Goal: Communication & Community: Answer question/provide support

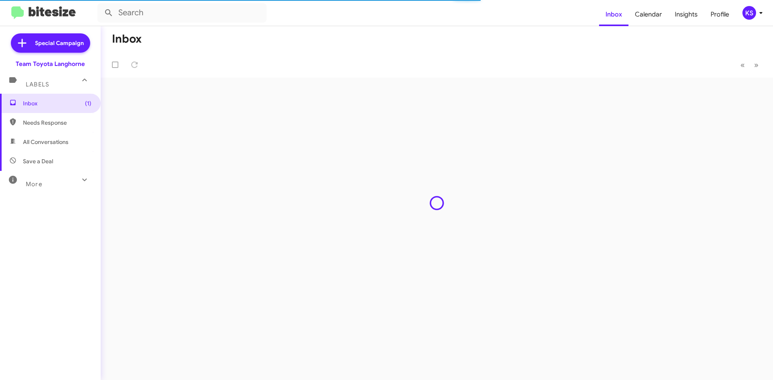
click at [74, 140] on span "All Conversations" at bounding box center [50, 141] width 101 height 19
type input "in:all-conversations"
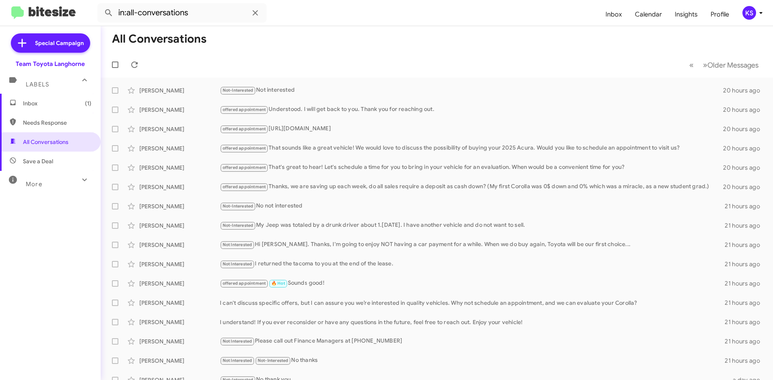
click at [71, 103] on span "Inbox (1)" at bounding box center [57, 103] width 68 height 8
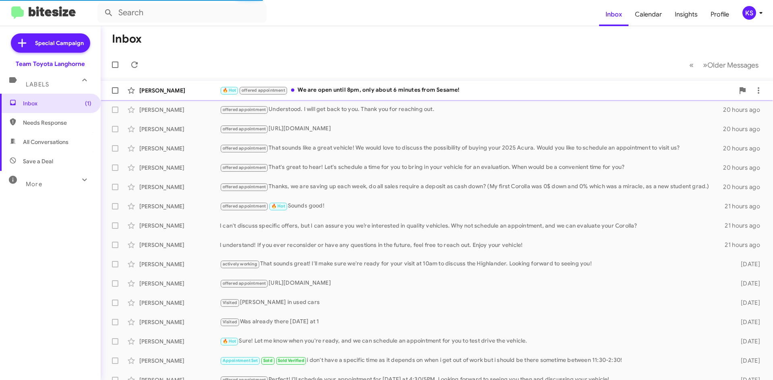
click at [360, 94] on div "🔥 Hot offered appointment We are open until 8pm, only about 6 minutes from Sesa…" at bounding box center [477, 90] width 514 height 9
